Goal: Check status: Check status

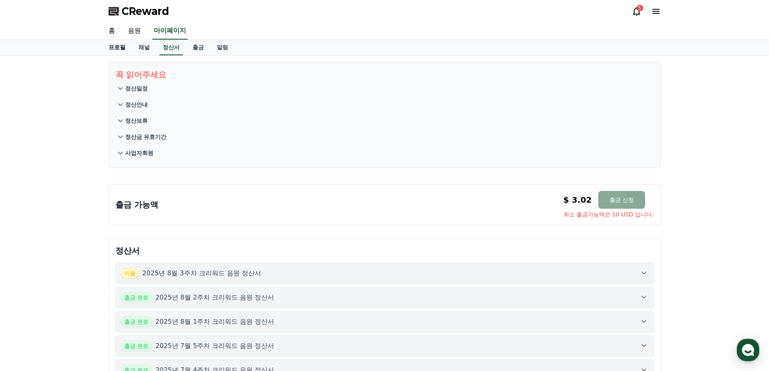
click at [112, 46] on link "프로필" at bounding box center [117, 47] width 30 height 15
select select "**********"
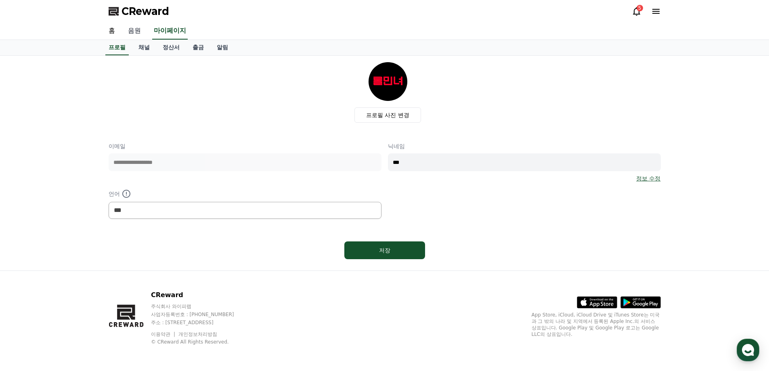
click at [147, 34] on div "홈 음원 마이페이지" at bounding box center [384, 31] width 565 height 17
click at [141, 31] on link "음원" at bounding box center [134, 31] width 26 height 17
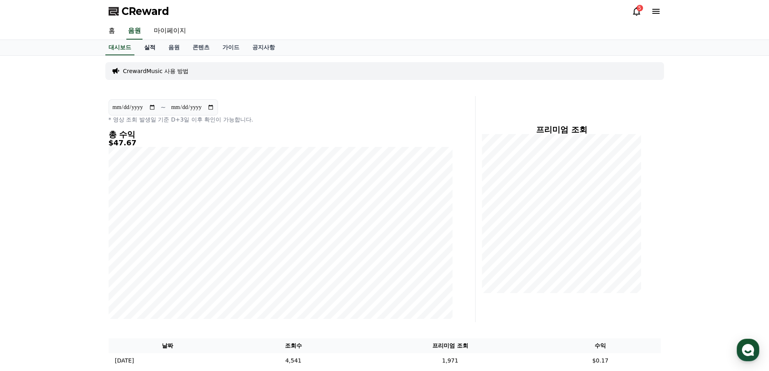
click at [155, 49] on link "실적" at bounding box center [150, 47] width 24 height 15
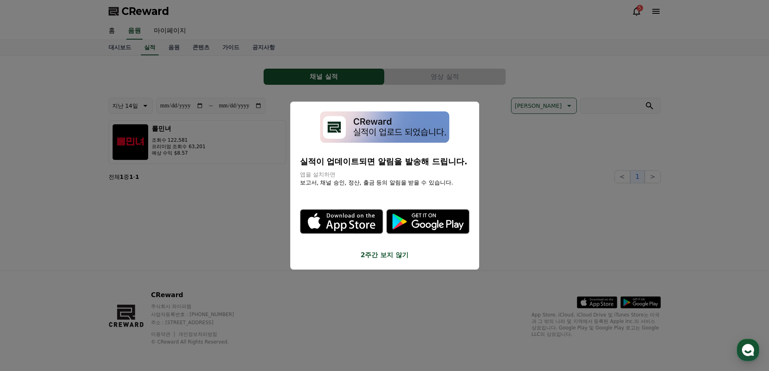
click at [198, 212] on button "close modal" at bounding box center [384, 185] width 769 height 371
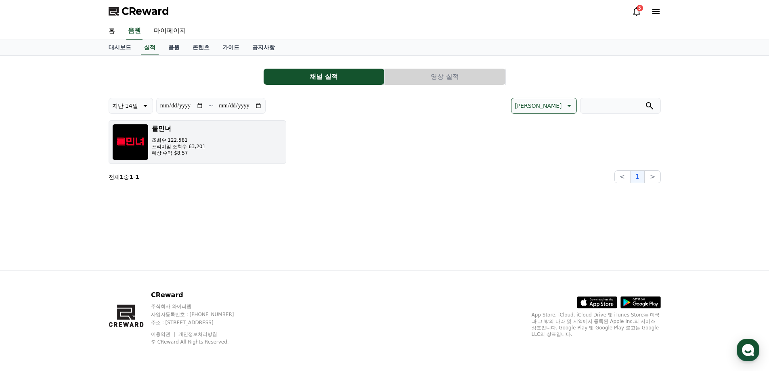
click at [157, 150] on p "예상 수익 $8.57" at bounding box center [179, 153] width 54 height 6
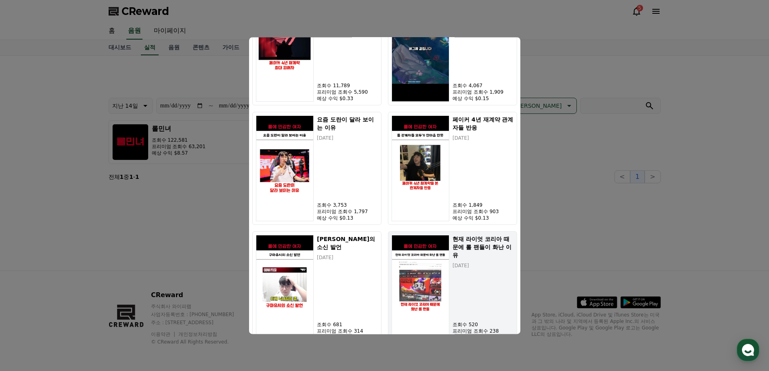
scroll to position [581, 0]
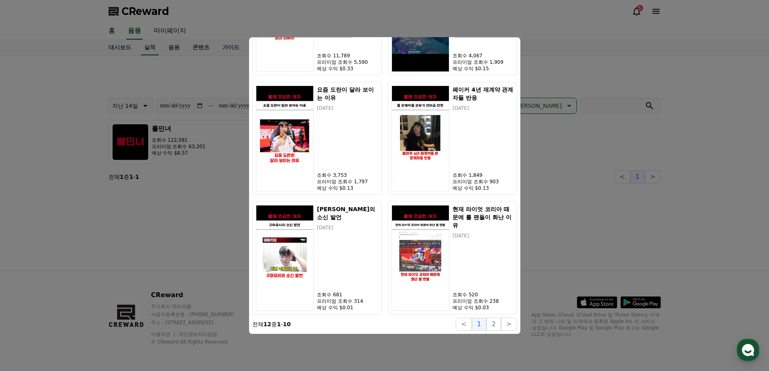
click at [672, 230] on button "close modal" at bounding box center [384, 185] width 769 height 371
